Goal: Task Accomplishment & Management: Use online tool/utility

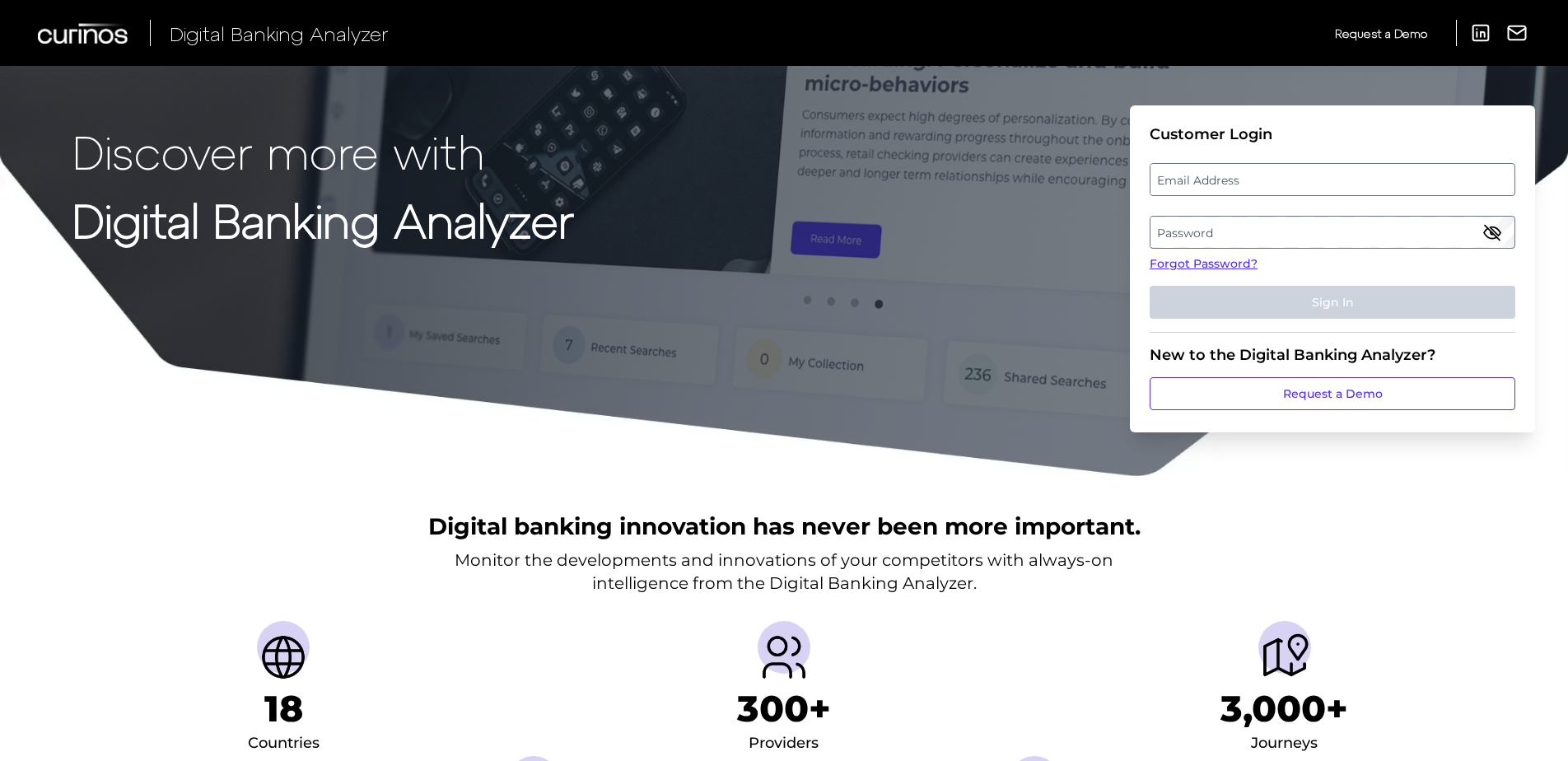
click at [1242, 186] on label "Email Address" at bounding box center [1332, 179] width 363 height 30
click at [1242, 186] on input "email" at bounding box center [1333, 179] width 366 height 33
type input "[PERSON_NAME][EMAIL_ADDRESS][PERSON_NAME][DOMAIN_NAME]"
click at [1233, 231] on label "Password" at bounding box center [1332, 232] width 363 height 30
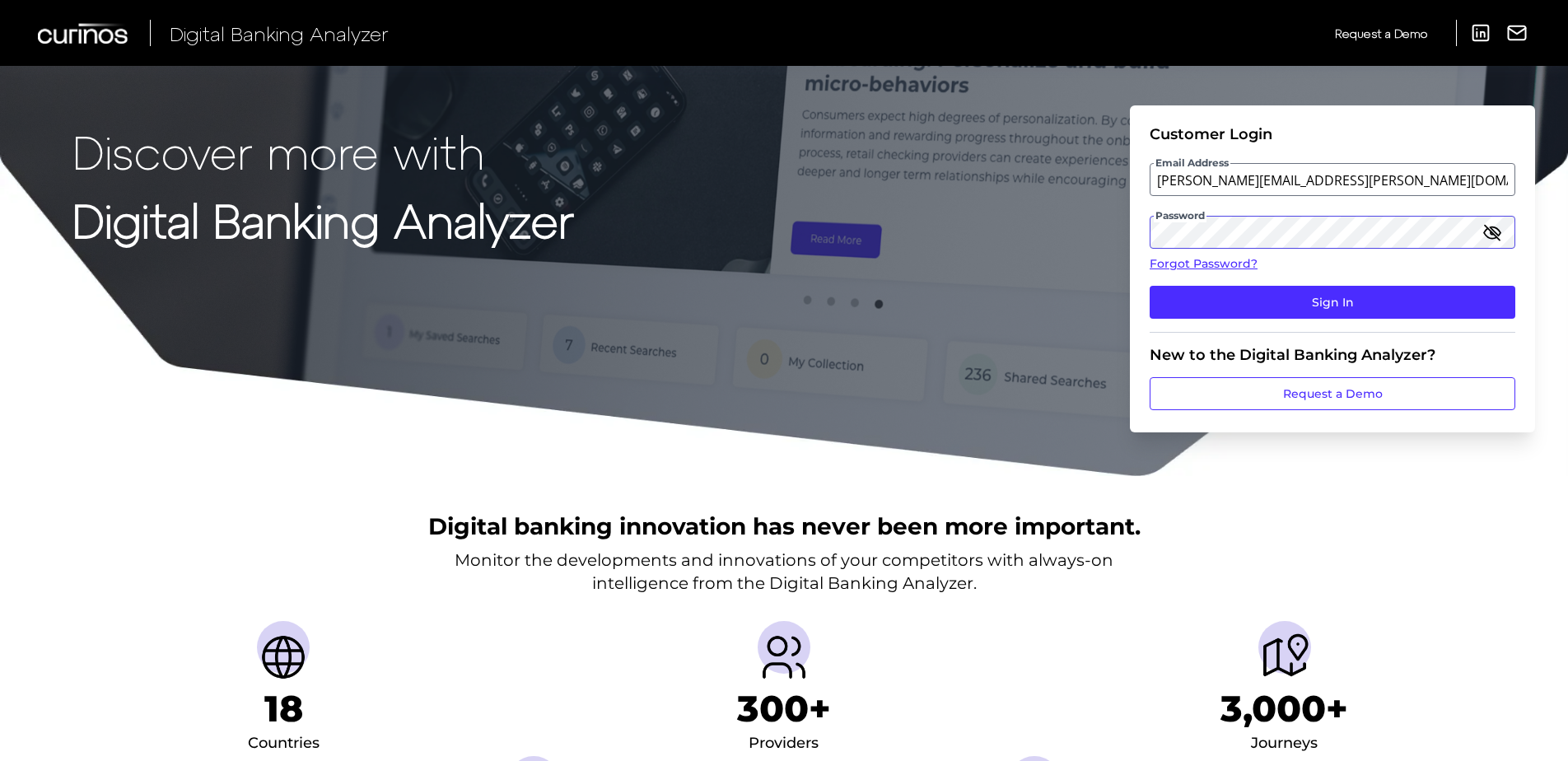
click at [1150, 286] on button "Sign In" at bounding box center [1333, 302] width 366 height 33
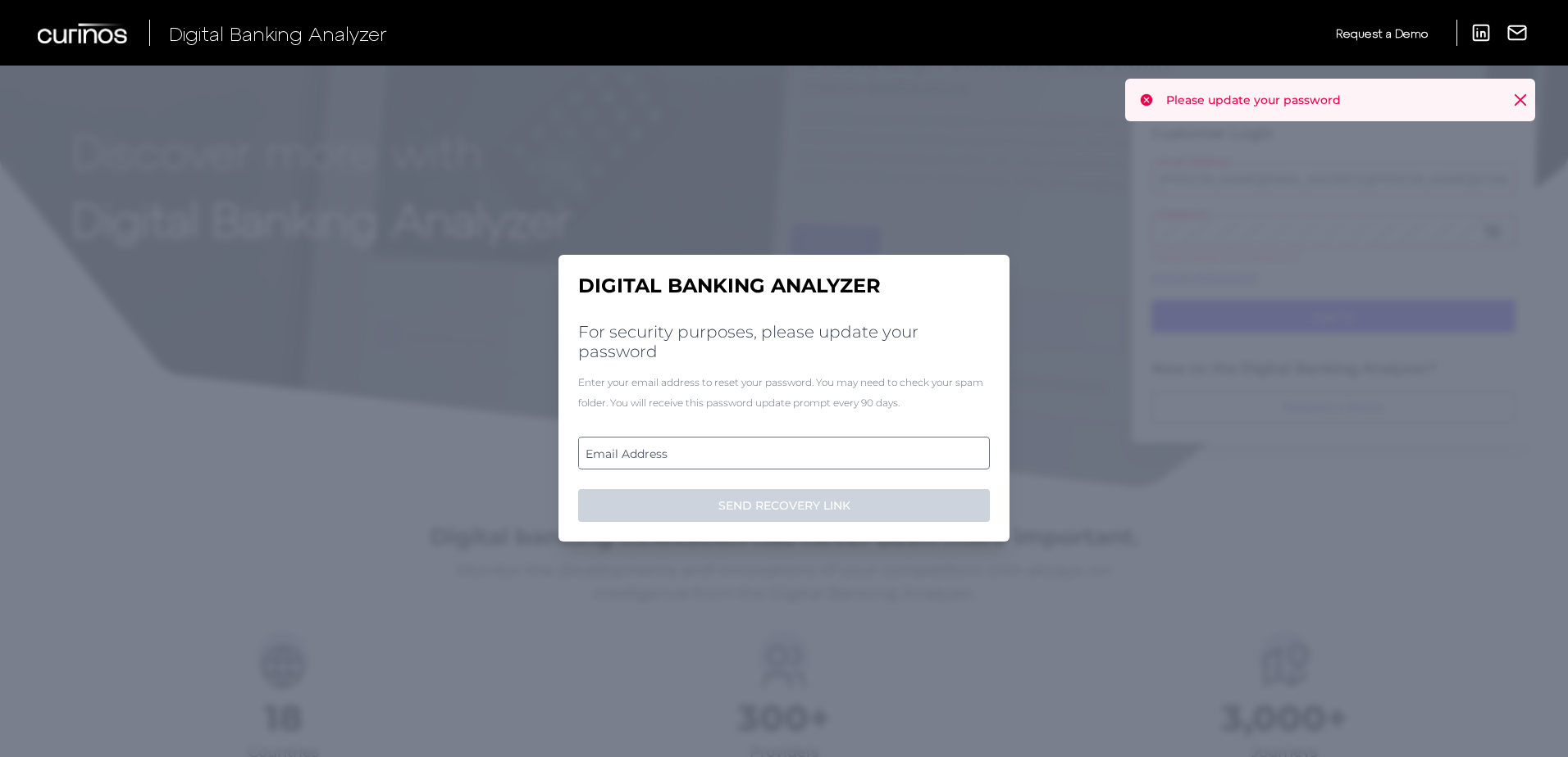
click at [636, 456] on label "Email Address" at bounding box center [783, 453] width 410 height 30
click at [636, 456] on input "email" at bounding box center [783, 453] width 411 height 32
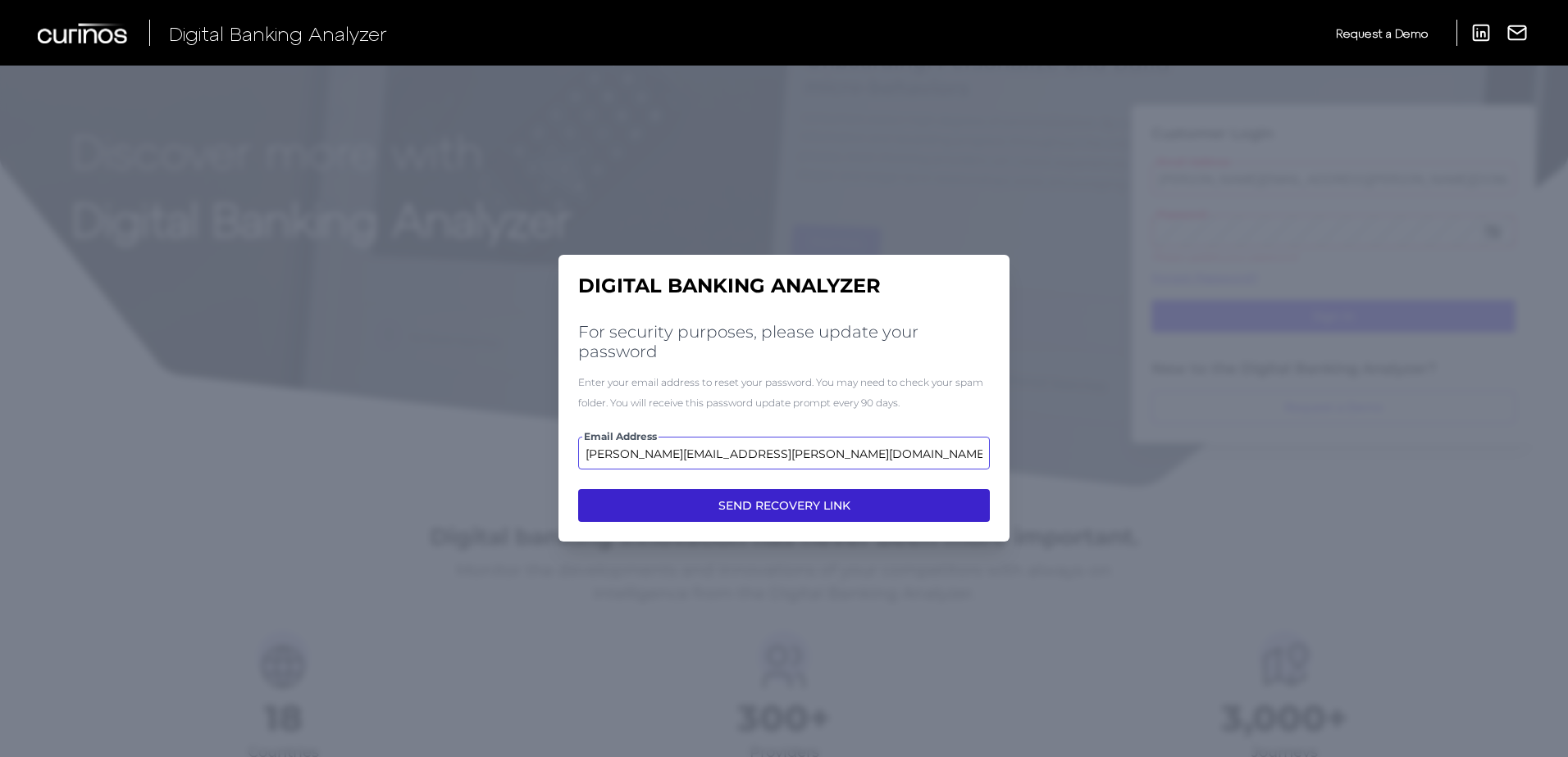
type input "[PERSON_NAME][EMAIL_ADDRESS][PERSON_NAME][DOMAIN_NAME]"
click at [892, 519] on button "SEND RECOVERY LINK" at bounding box center [783, 505] width 411 height 32
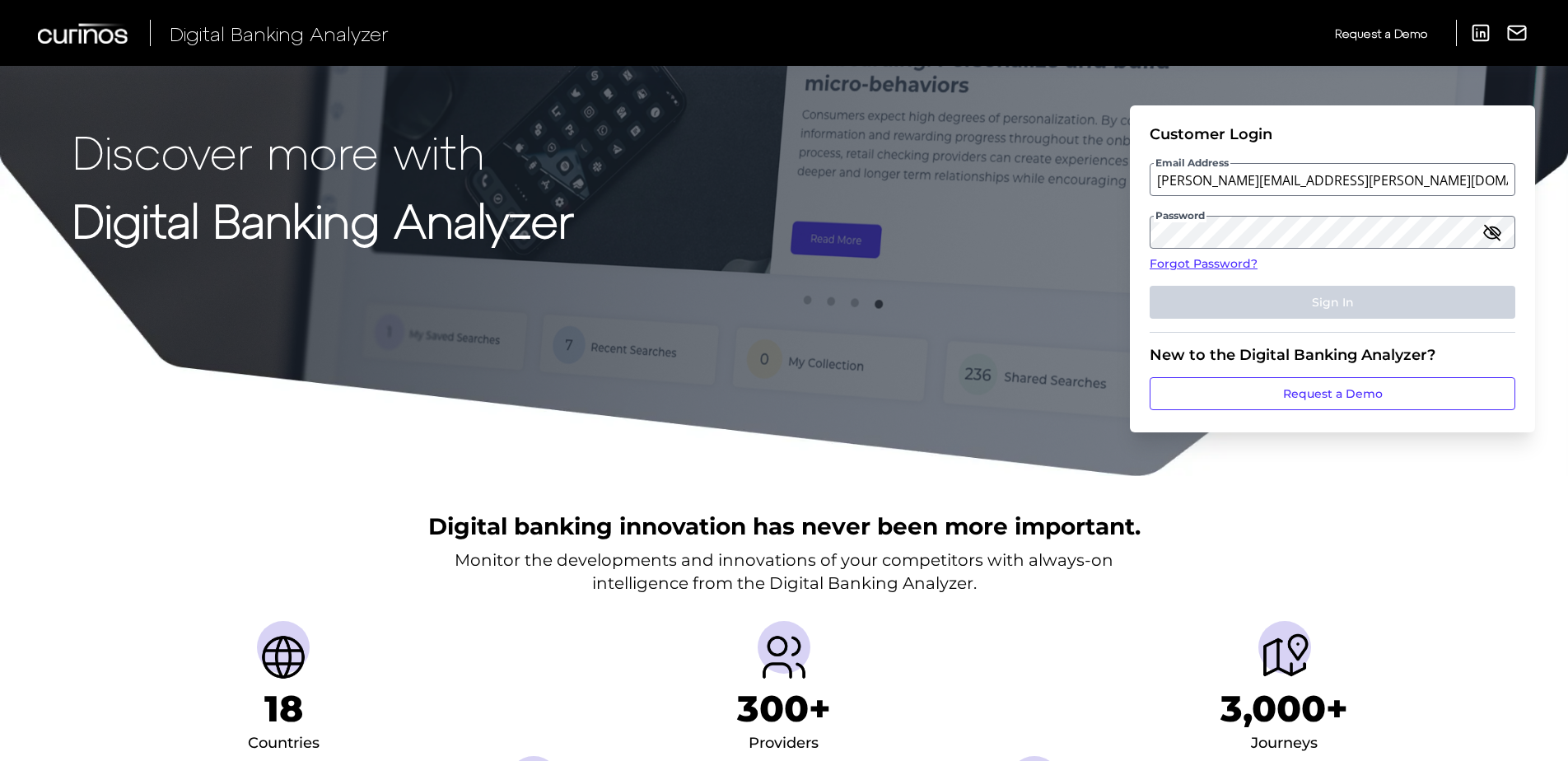
click at [1496, 234] on icon "button" at bounding box center [1492, 231] width 20 height 20
click at [1069, 221] on div "Discover more with Digital Banking Analyzer Customer Login Email Address [PERSO…" at bounding box center [784, 239] width 1568 height 478
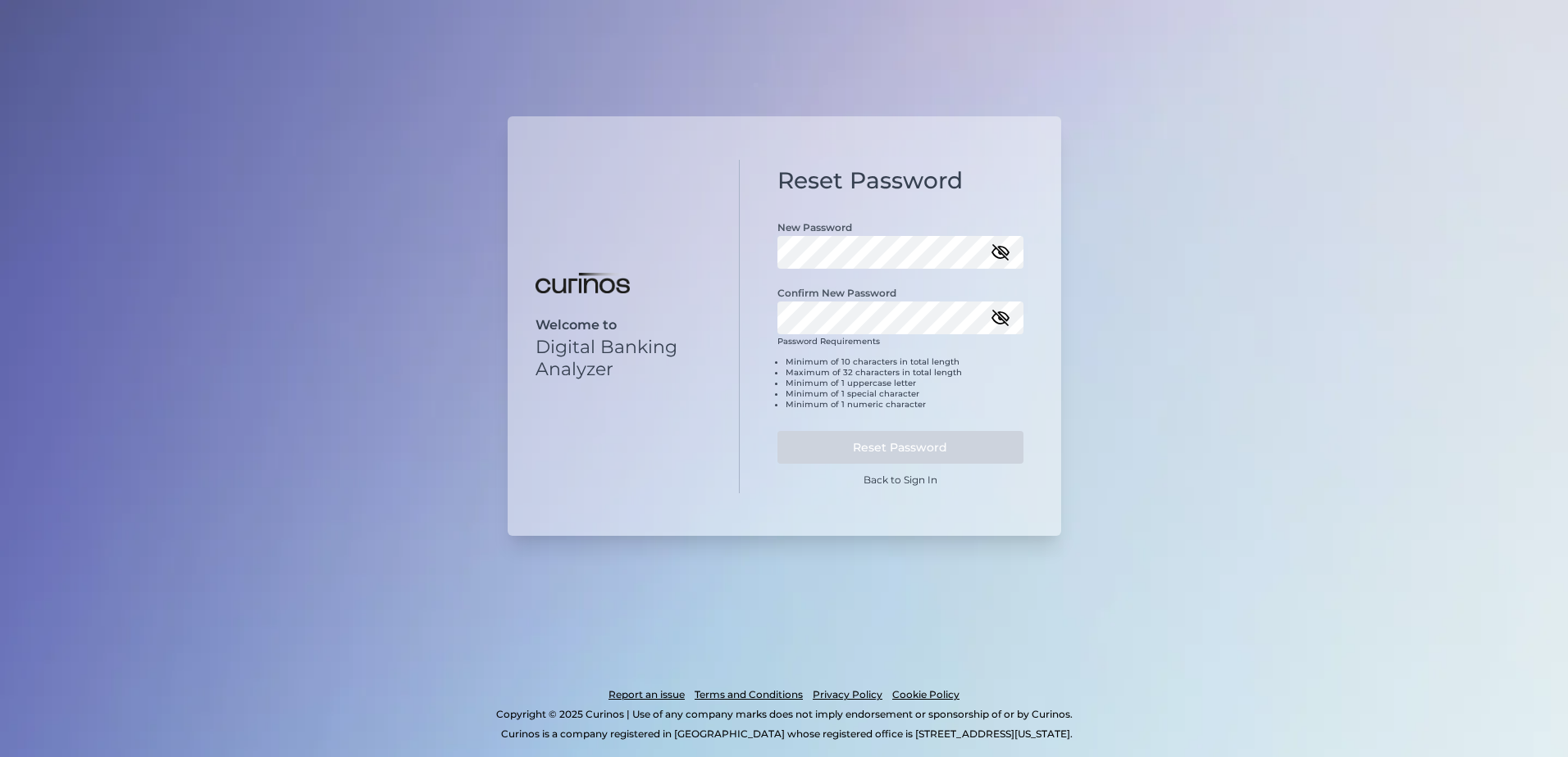
click at [870, 300] on div "Confirm New Password" at bounding box center [900, 301] width 246 height 66
click at [907, 439] on button "Reset Password" at bounding box center [900, 446] width 246 height 32
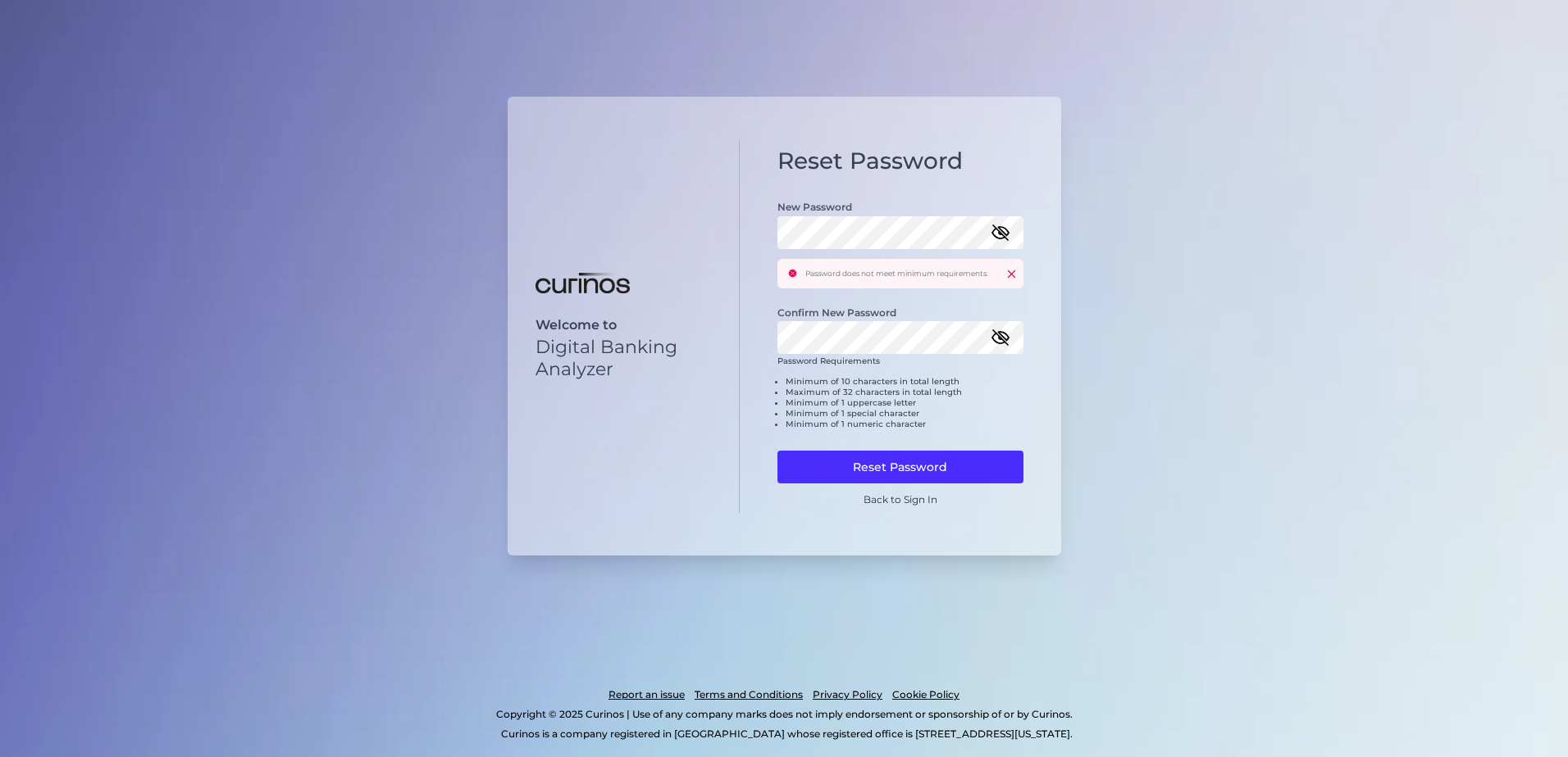
click at [998, 230] on icon "button" at bounding box center [999, 232] width 19 height 19
click at [1004, 336] on icon "button" at bounding box center [999, 337] width 19 height 19
click at [962, 468] on button "Reset Password" at bounding box center [900, 467] width 246 height 32
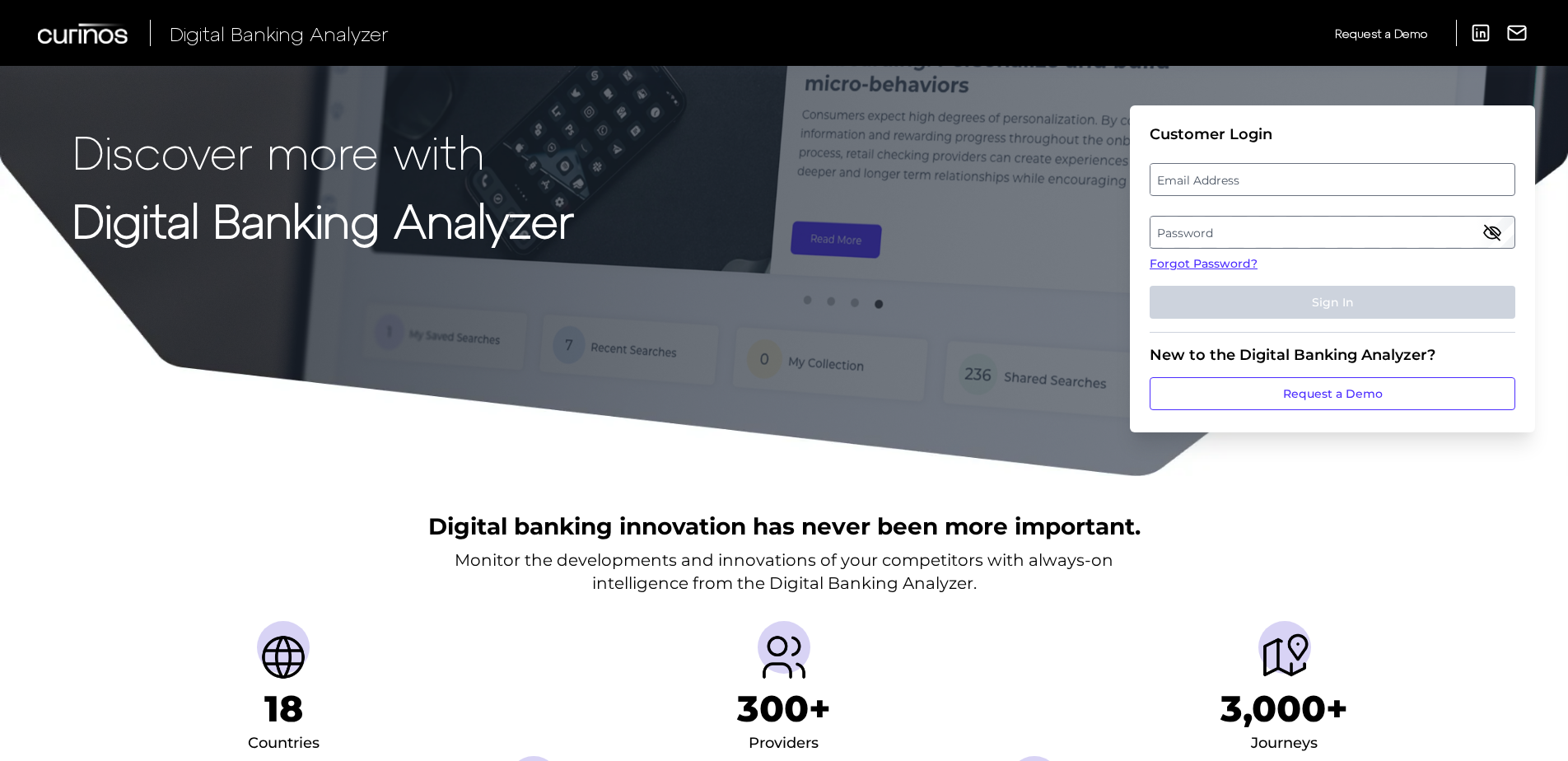
click at [1312, 179] on label "Email Address" at bounding box center [1332, 179] width 363 height 30
click at [1312, 179] on input "email" at bounding box center [1333, 179] width 366 height 33
type input "[PERSON_NAME][EMAIL_ADDRESS][PERSON_NAME][DOMAIN_NAME]"
click at [1246, 220] on label "Password" at bounding box center [1332, 232] width 363 height 30
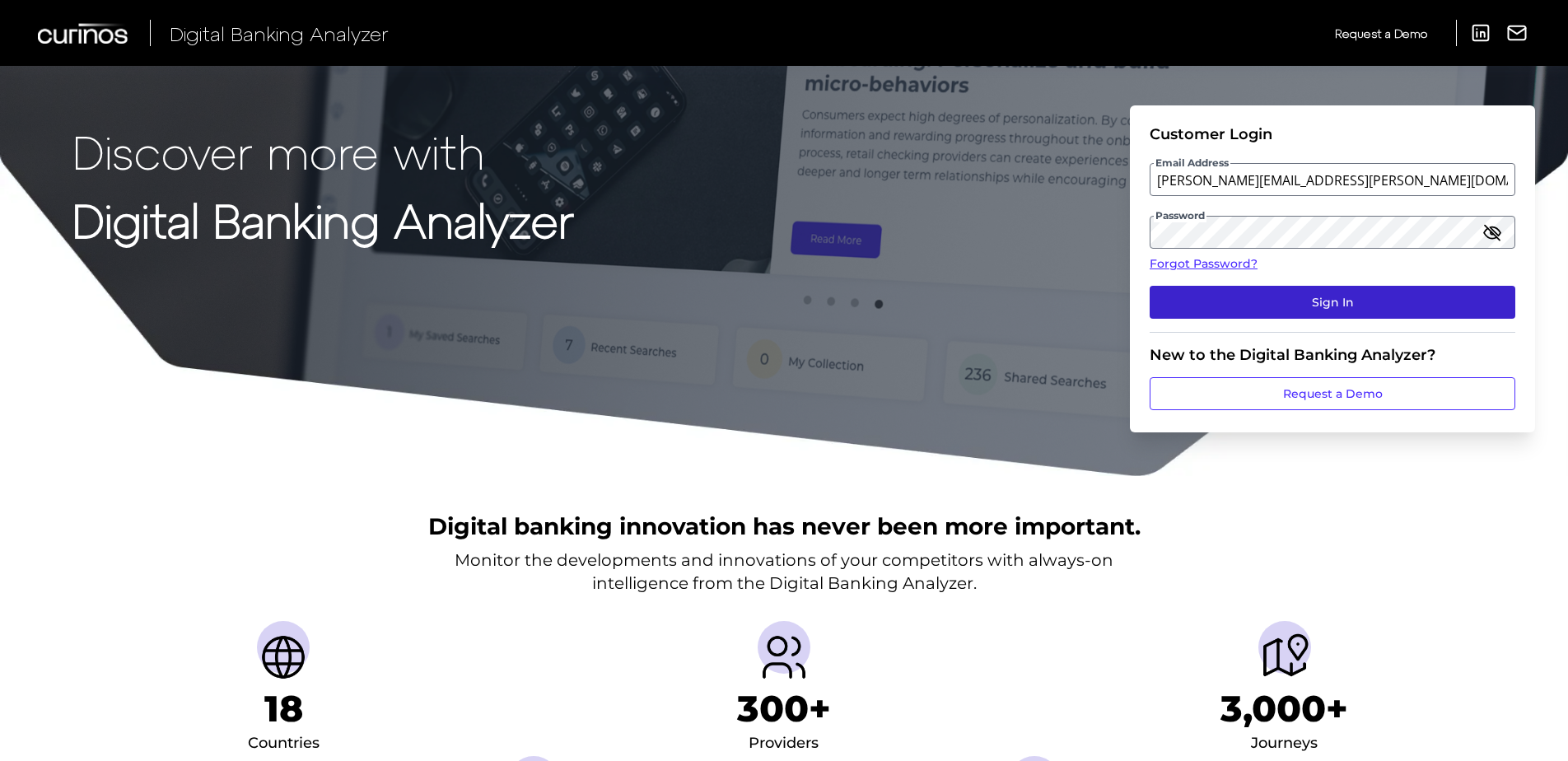
click at [1277, 300] on button "Sign In" at bounding box center [1333, 302] width 366 height 33
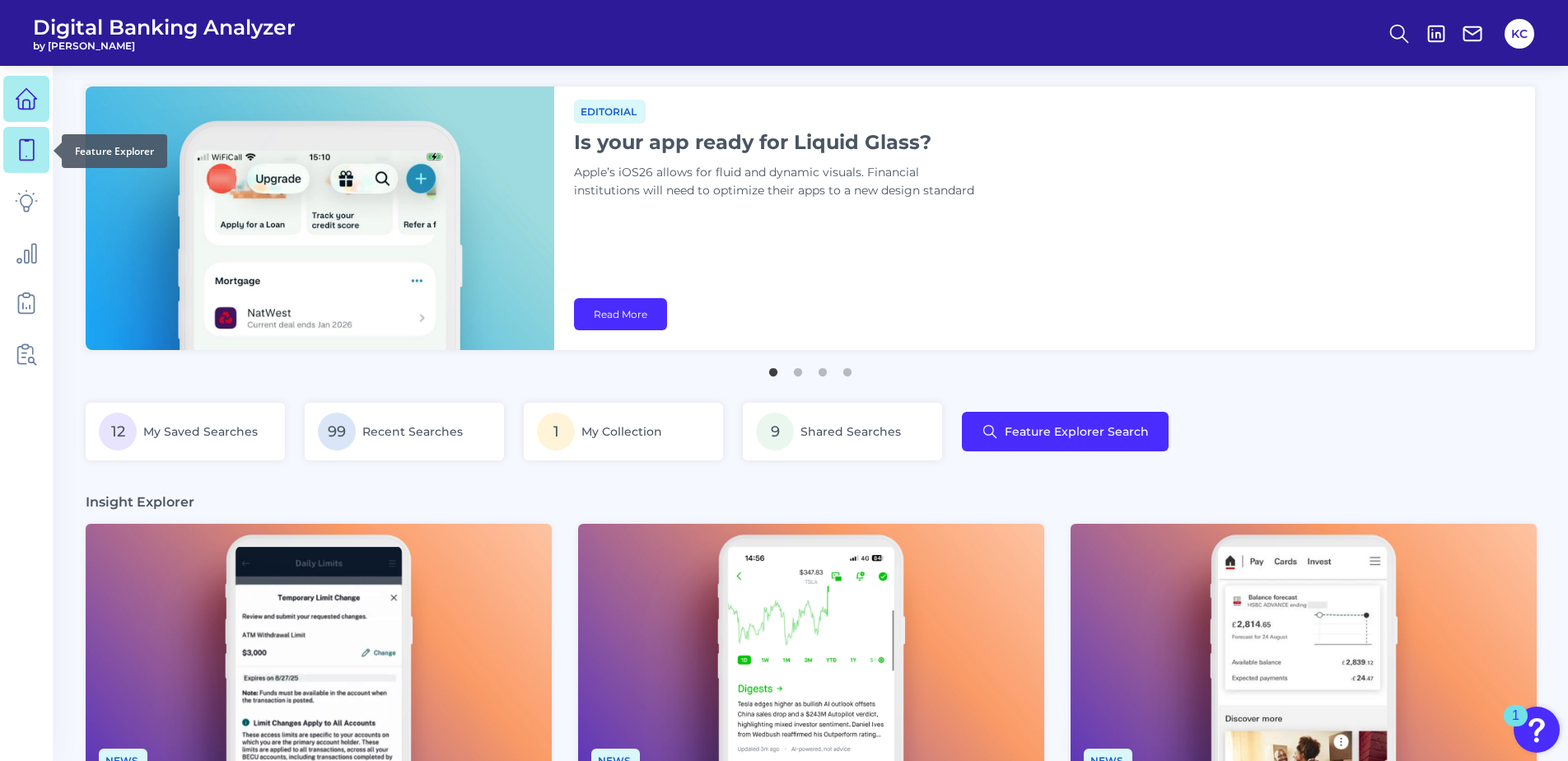
click at [15, 151] on icon at bounding box center [26, 150] width 23 height 23
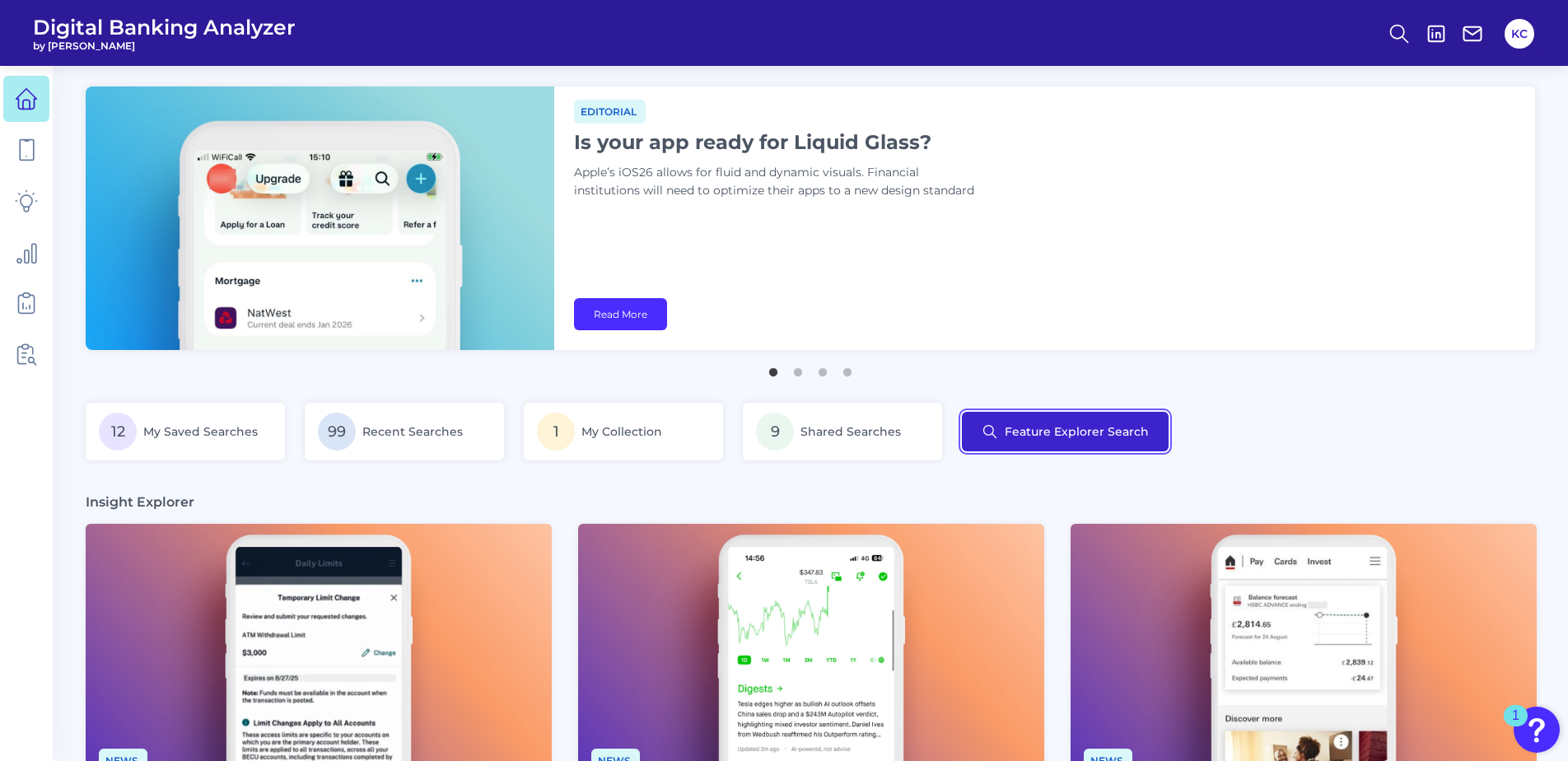
click at [1094, 427] on button "Feature Explorer Search" at bounding box center [1065, 431] width 207 height 40
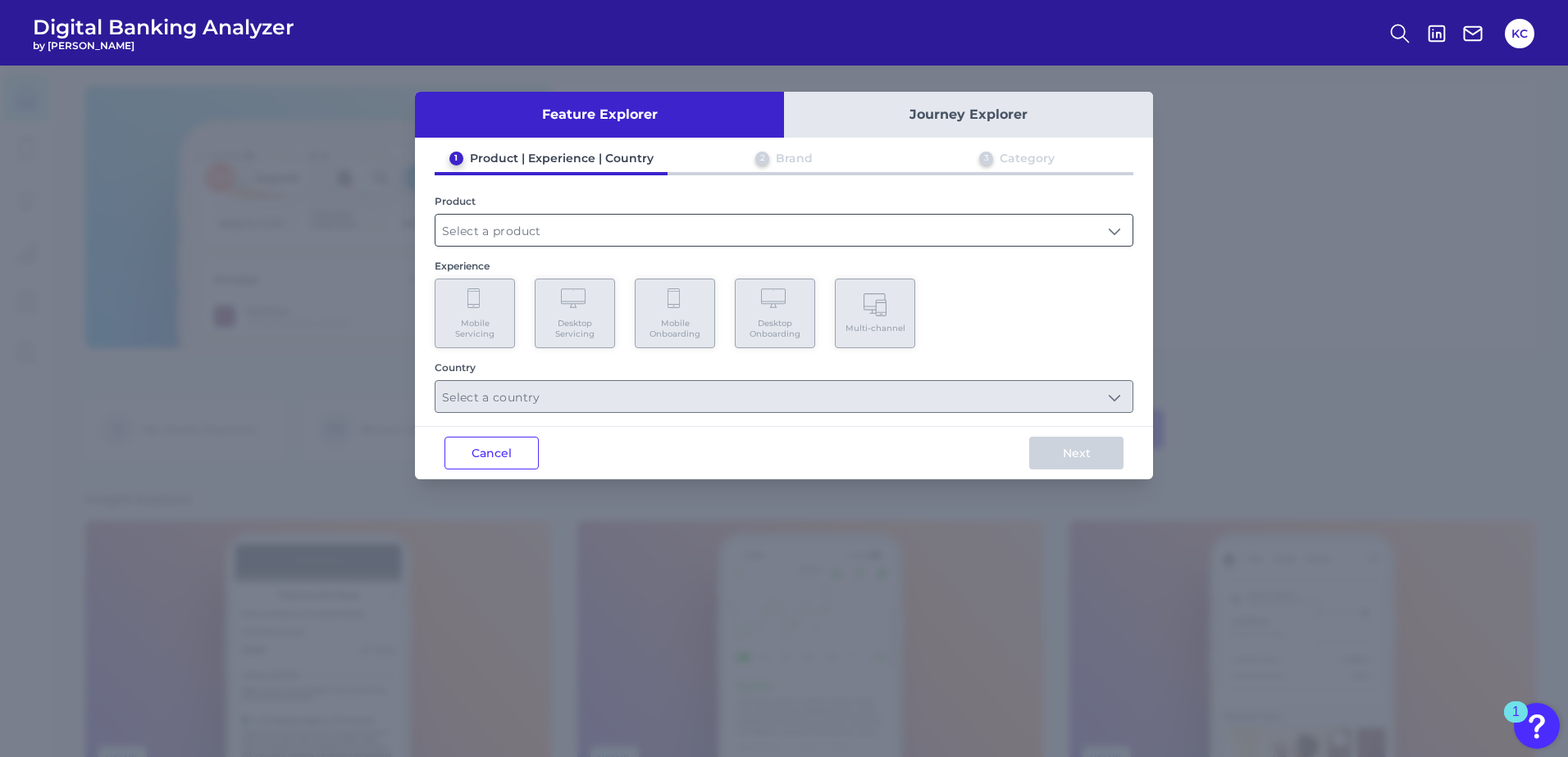
click at [586, 218] on input "text" at bounding box center [784, 230] width 697 height 31
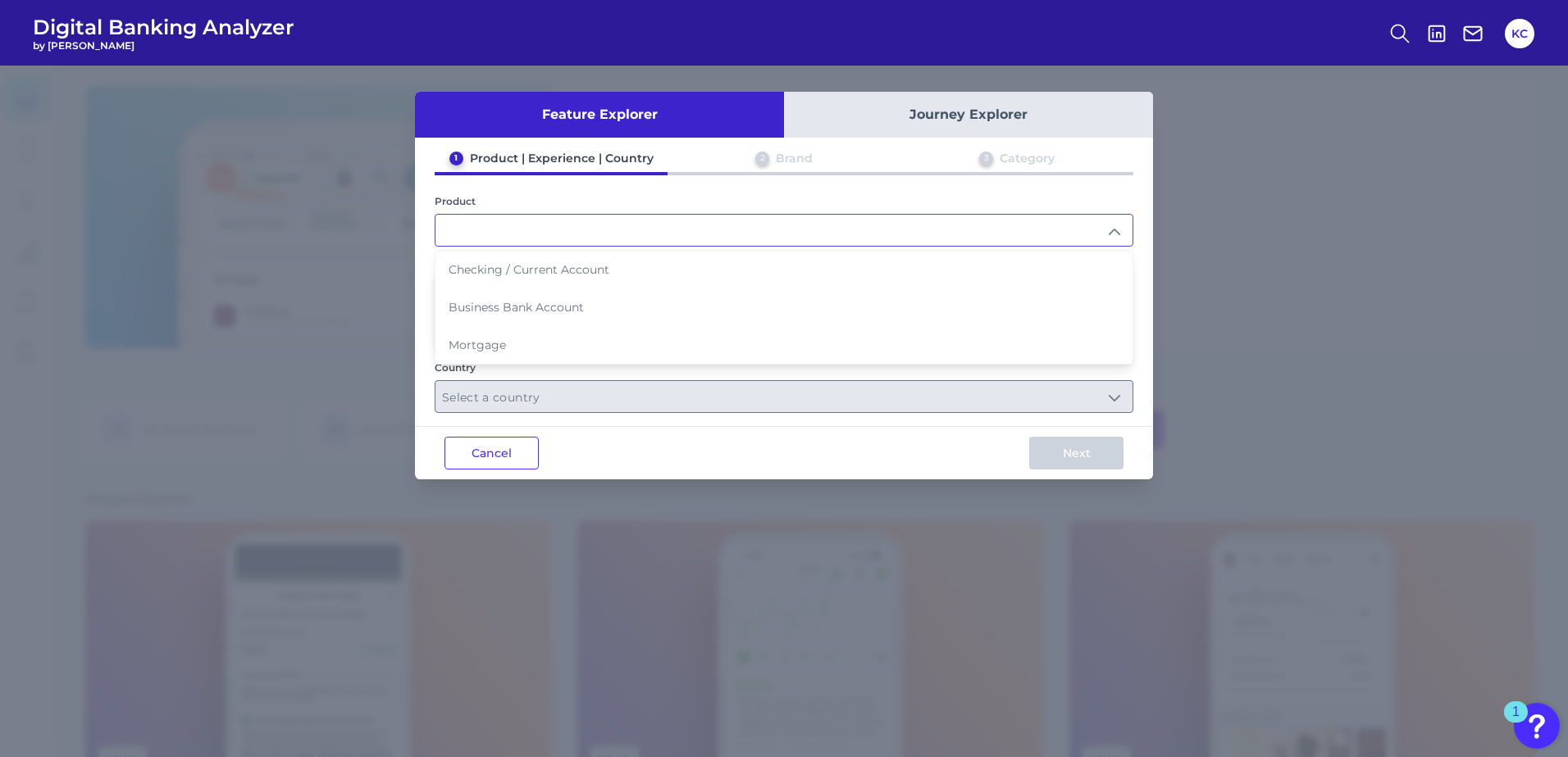
click at [579, 226] on input "text" at bounding box center [784, 230] width 697 height 31
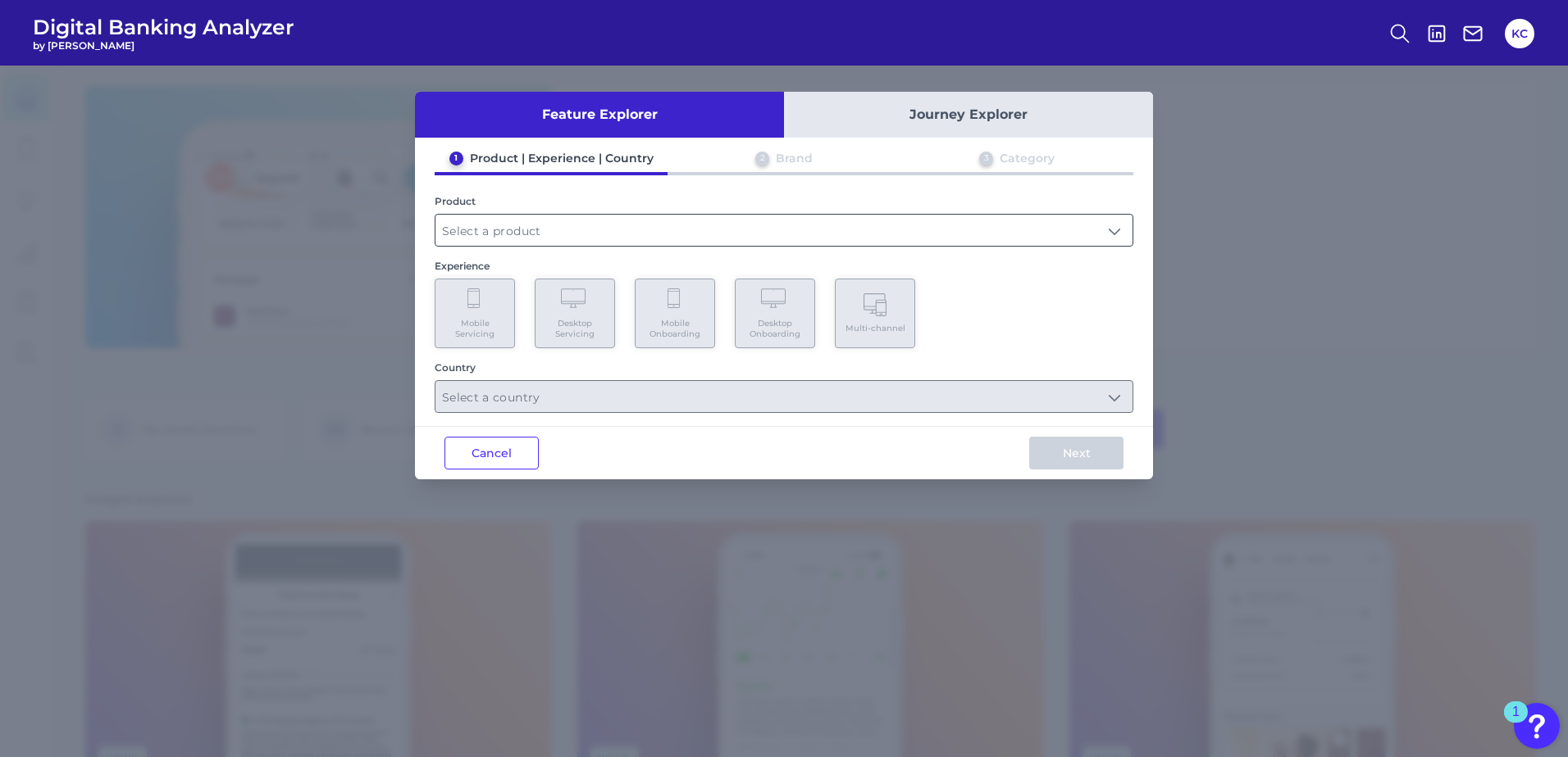
click at [579, 226] on input "text" at bounding box center [784, 230] width 697 height 31
